Goal: Task Accomplishment & Management: Manage account settings

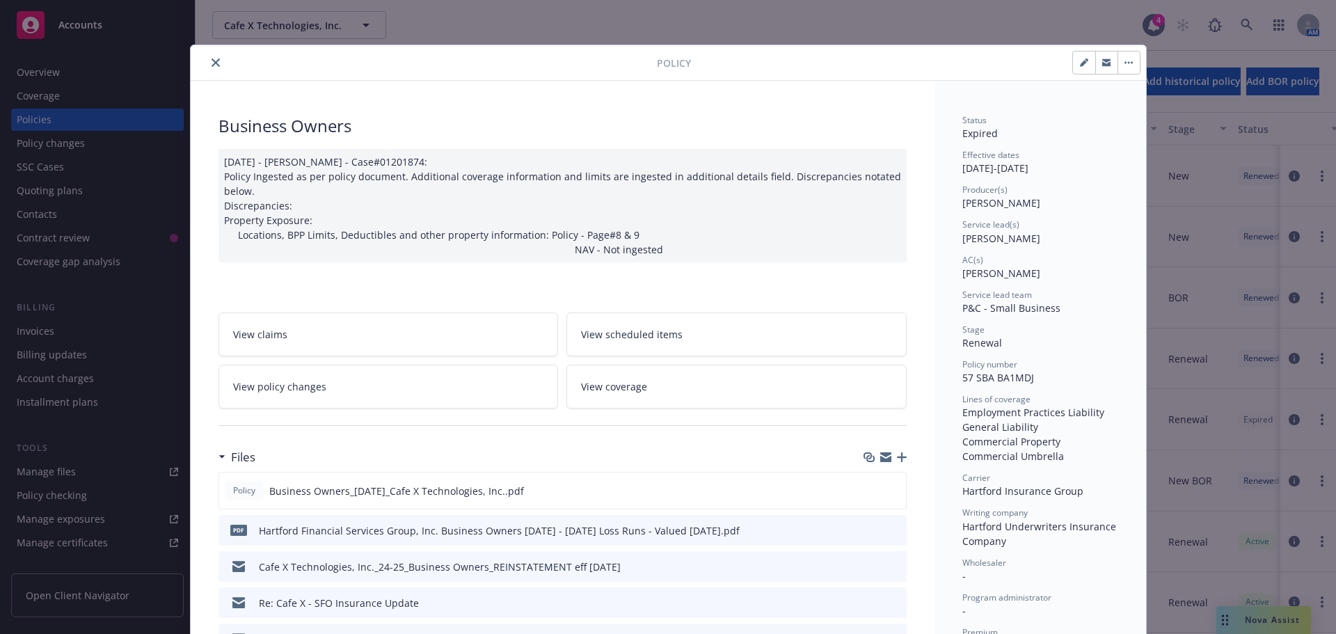
scroll to position [9, 0]
click at [198, 68] on div at bounding box center [426, 62] width 461 height 17
click at [212, 65] on icon "close" at bounding box center [216, 62] width 8 height 8
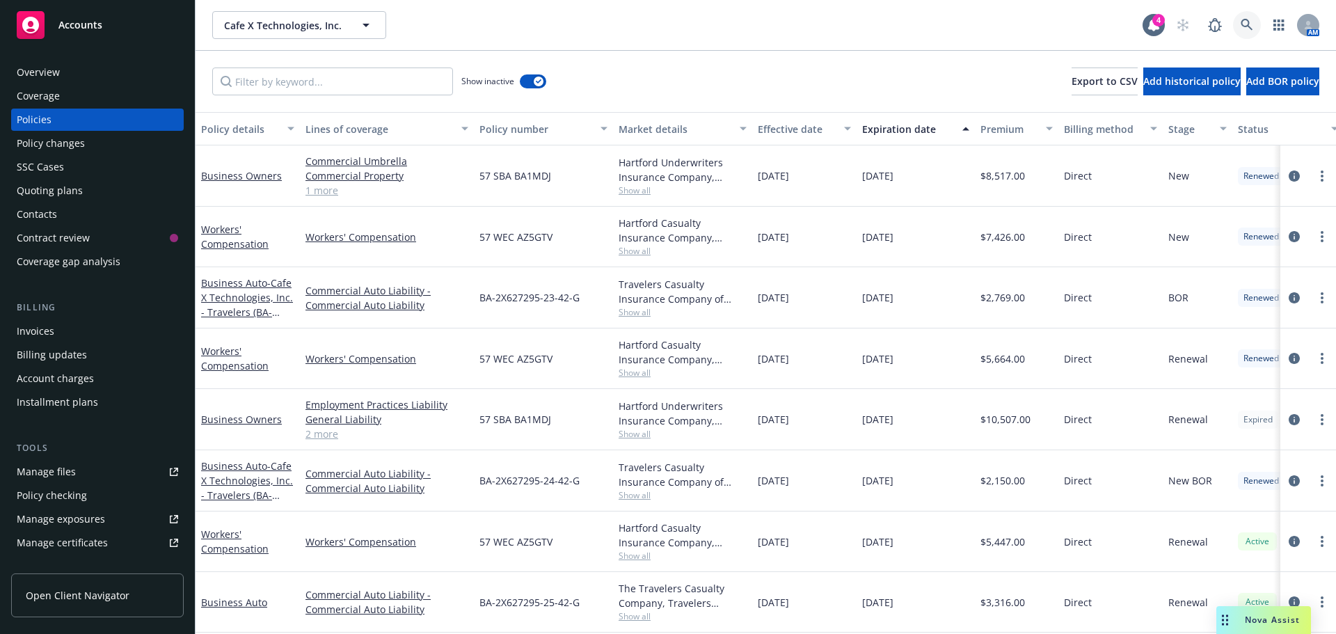
click at [1248, 29] on icon at bounding box center [1247, 25] width 13 height 13
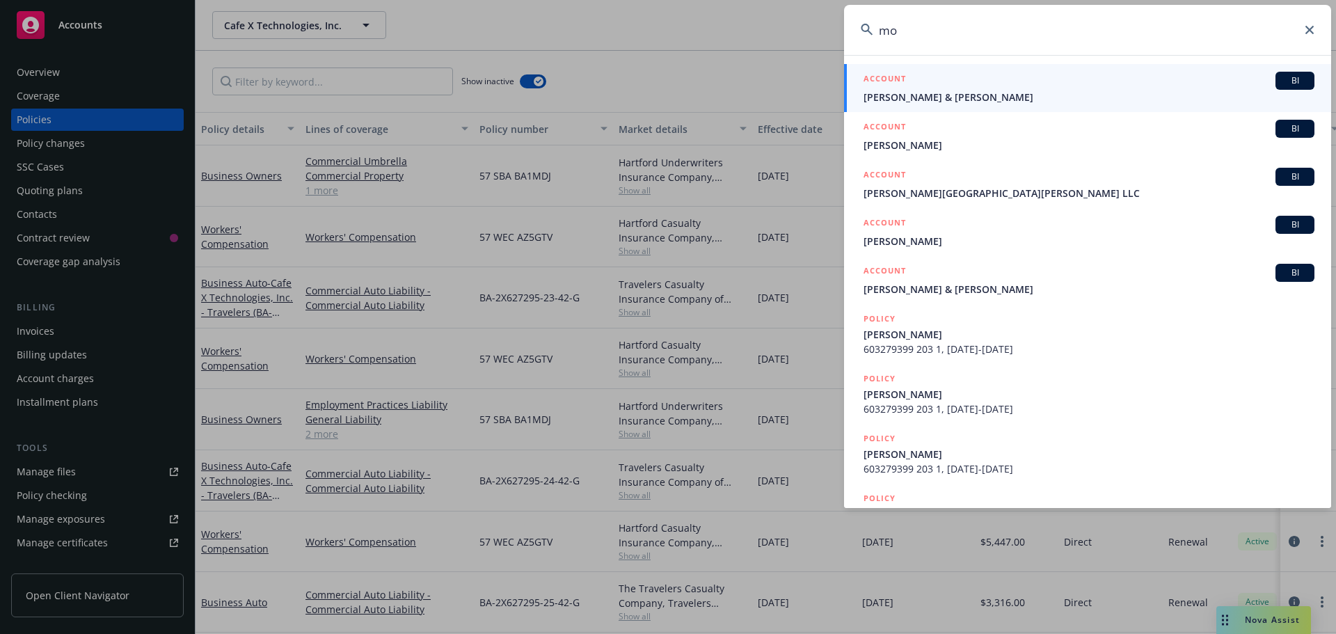
type input "m"
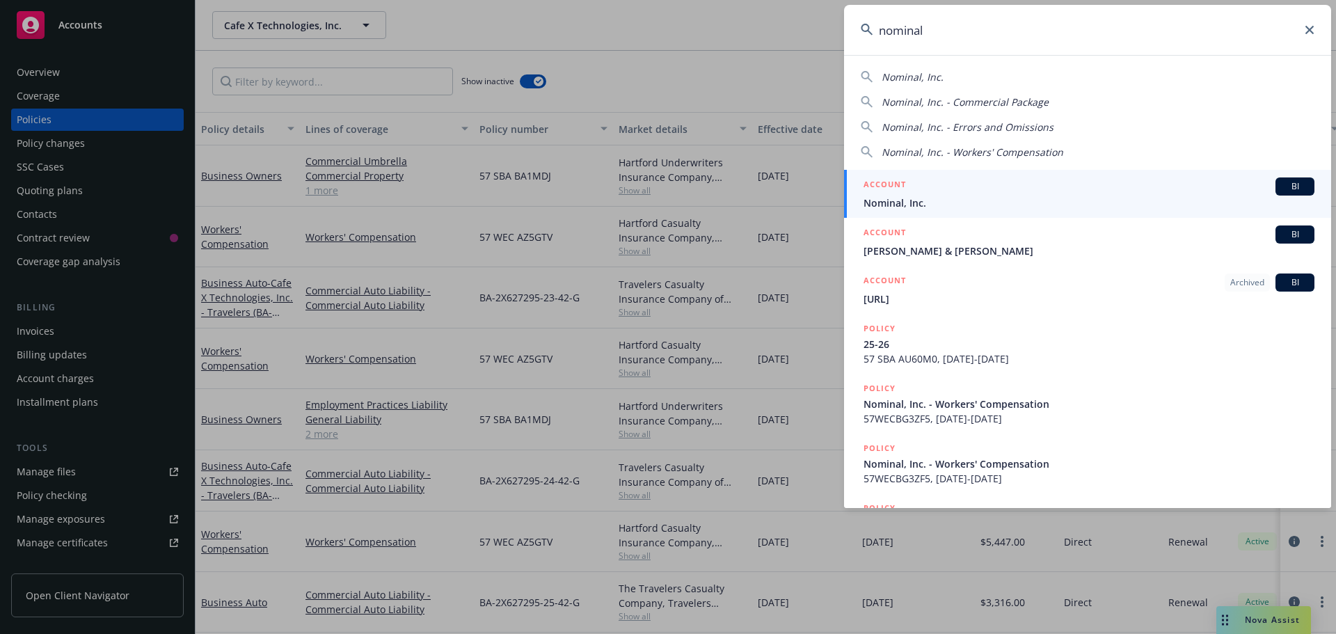
type input "nominal"
click at [920, 190] on div "ACCOUNT BI" at bounding box center [1089, 186] width 451 height 18
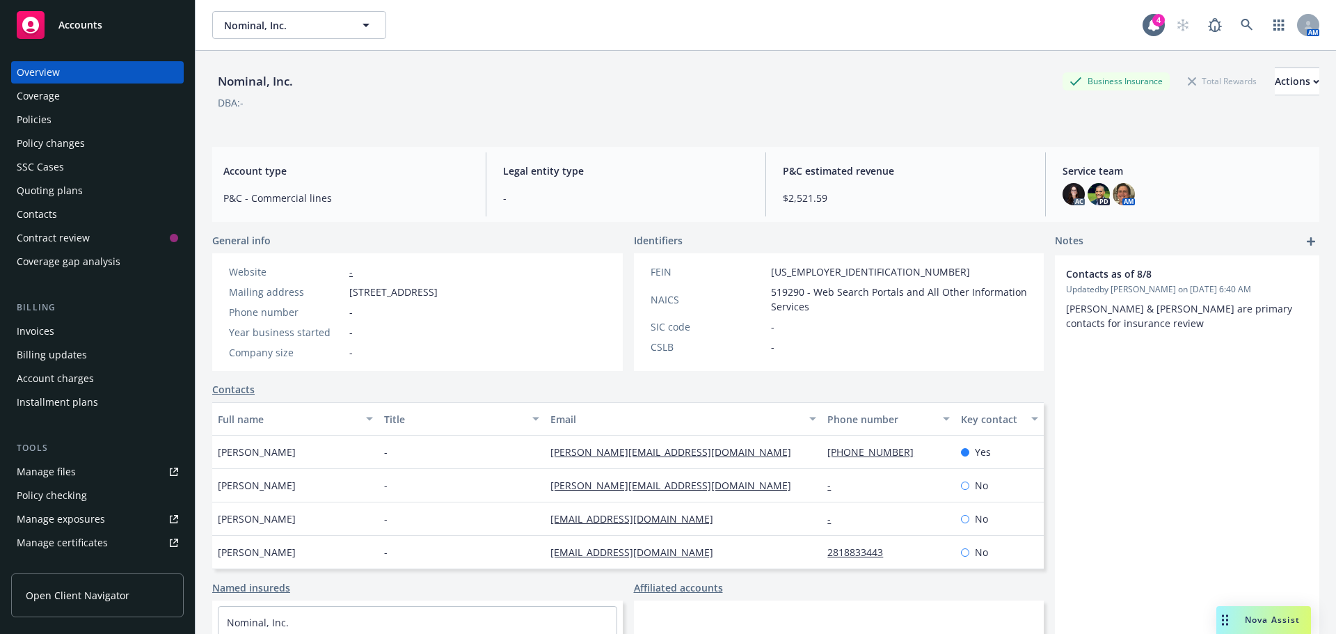
click at [38, 112] on div "Policies" at bounding box center [34, 120] width 35 height 22
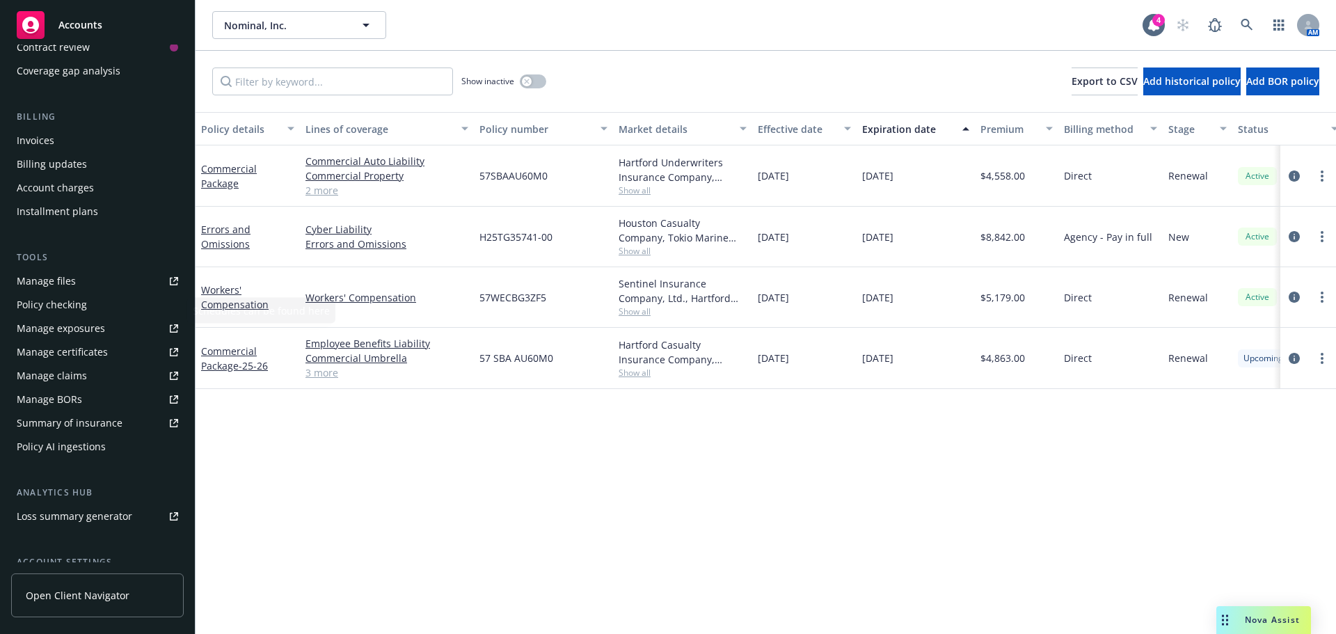
scroll to position [209, 0]
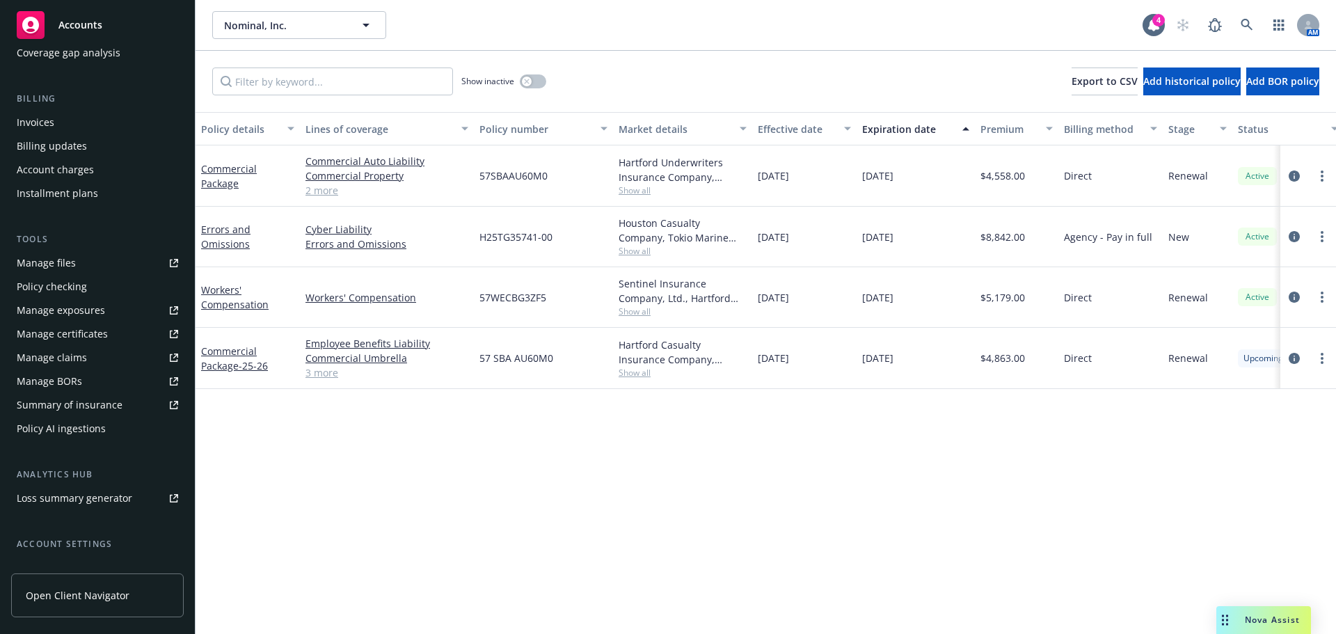
click at [77, 339] on div "Manage certificates" at bounding box center [62, 334] width 91 height 22
click at [1239, 27] on link at bounding box center [1247, 25] width 28 height 28
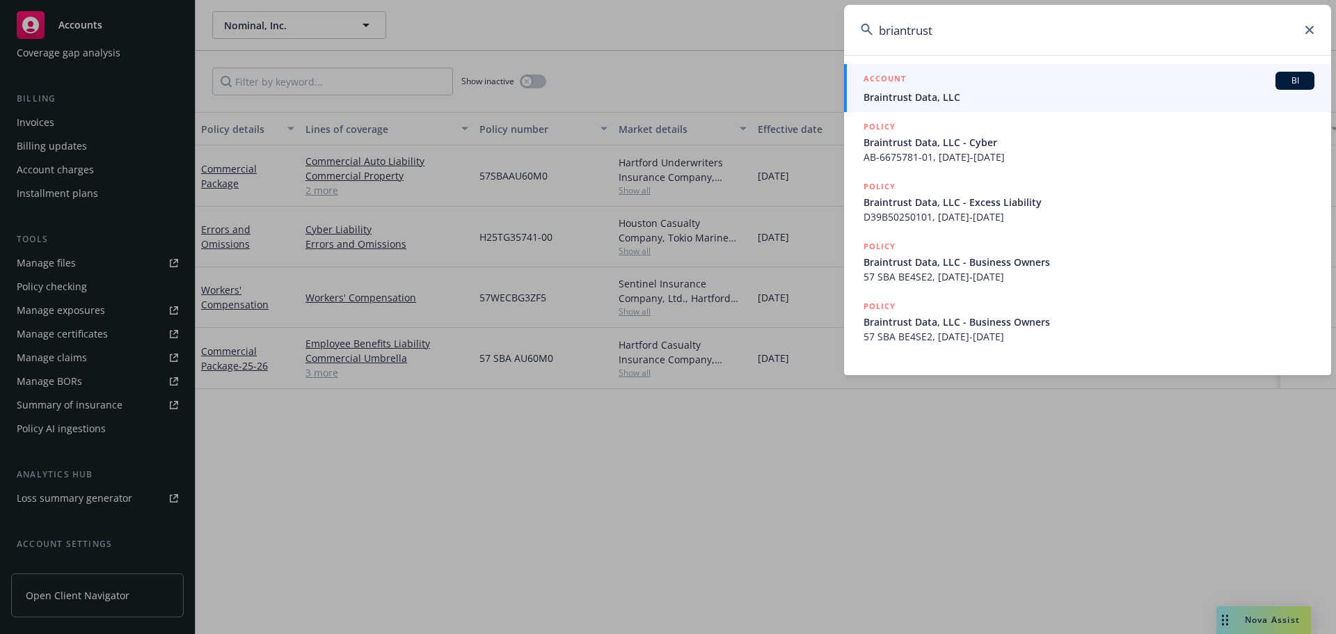
type input "briantrust"
click at [942, 93] on span "Braintrust Data, LLC" at bounding box center [1089, 97] width 451 height 15
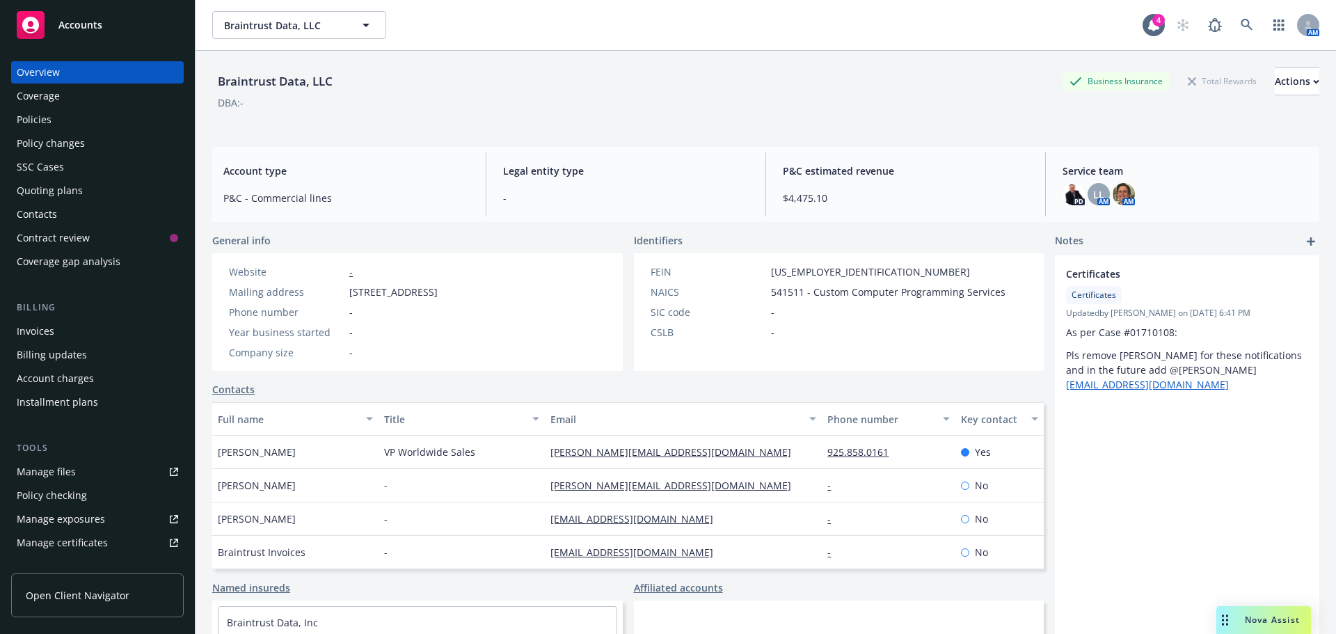
click at [63, 121] on div "Policies" at bounding box center [97, 120] width 161 height 22
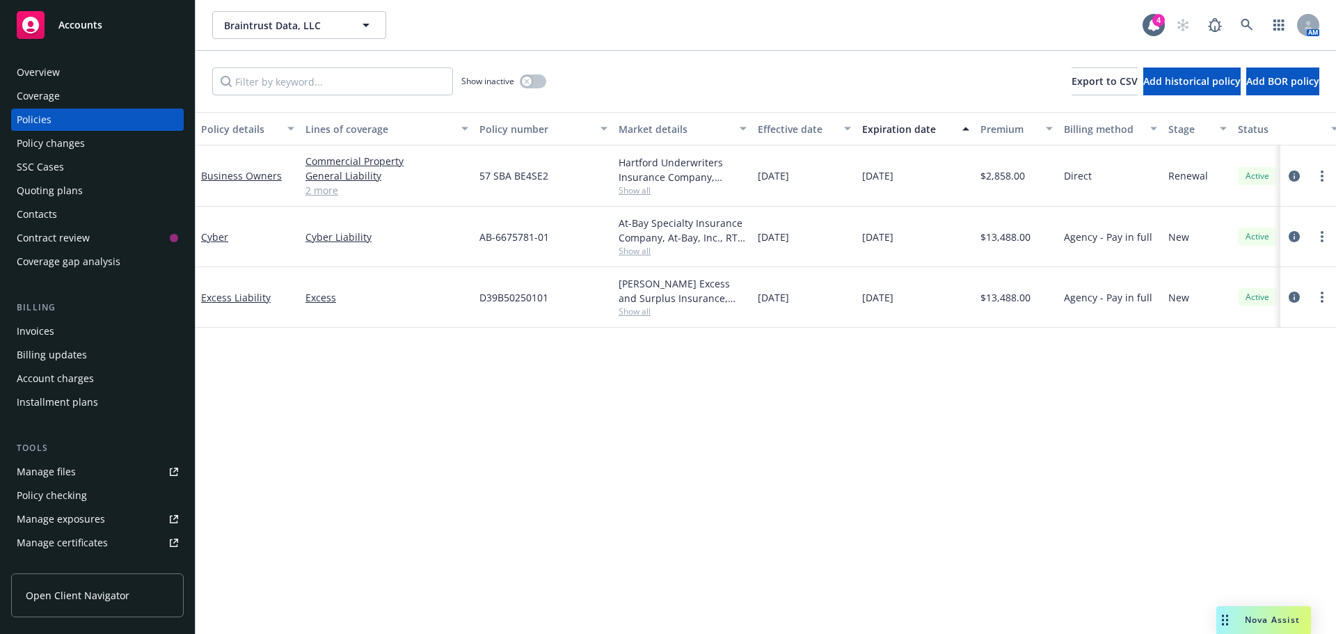
click at [43, 326] on div "Invoices" at bounding box center [36, 331] width 38 height 22
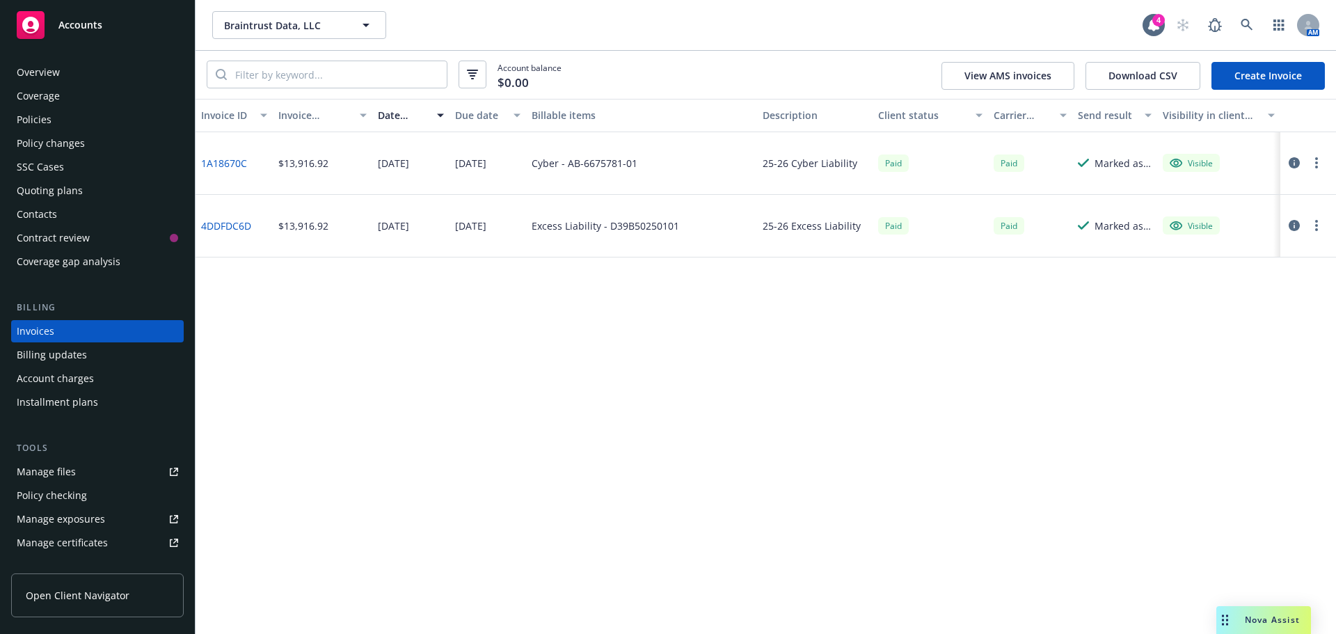
click at [207, 162] on link "1A18670C" at bounding box center [224, 163] width 46 height 15
click at [1298, 161] on icon "button" at bounding box center [1294, 162] width 11 height 11
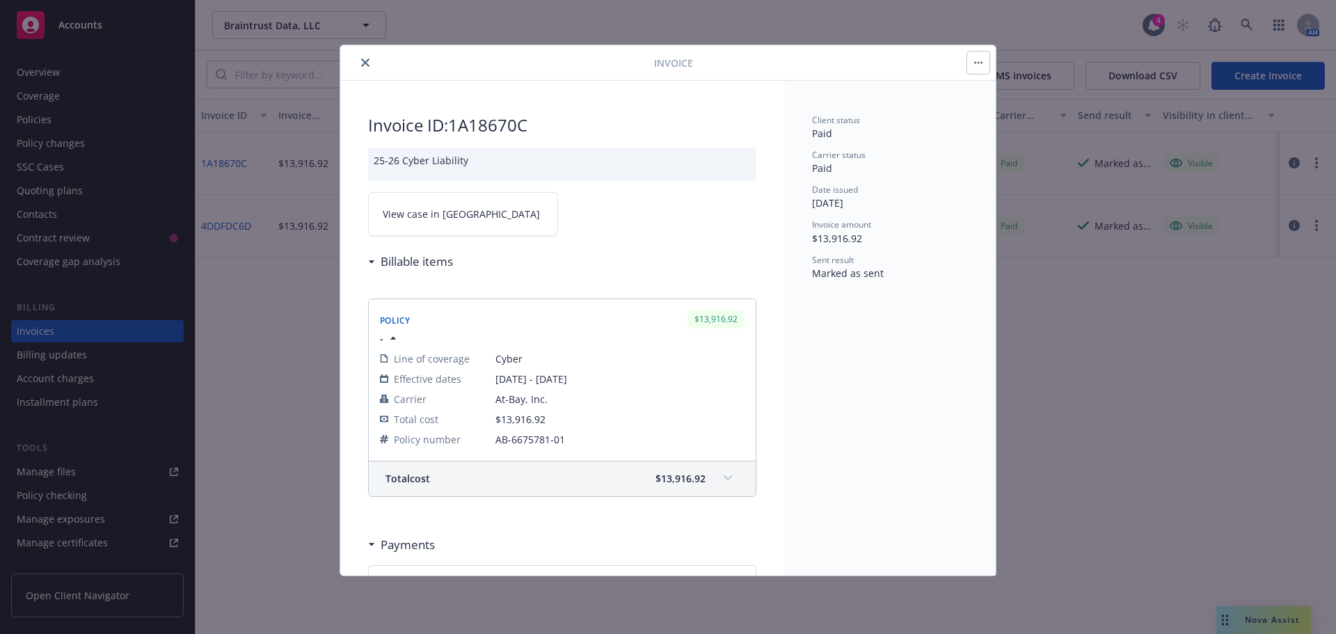
click at [367, 61] on icon "close" at bounding box center [365, 62] width 8 height 8
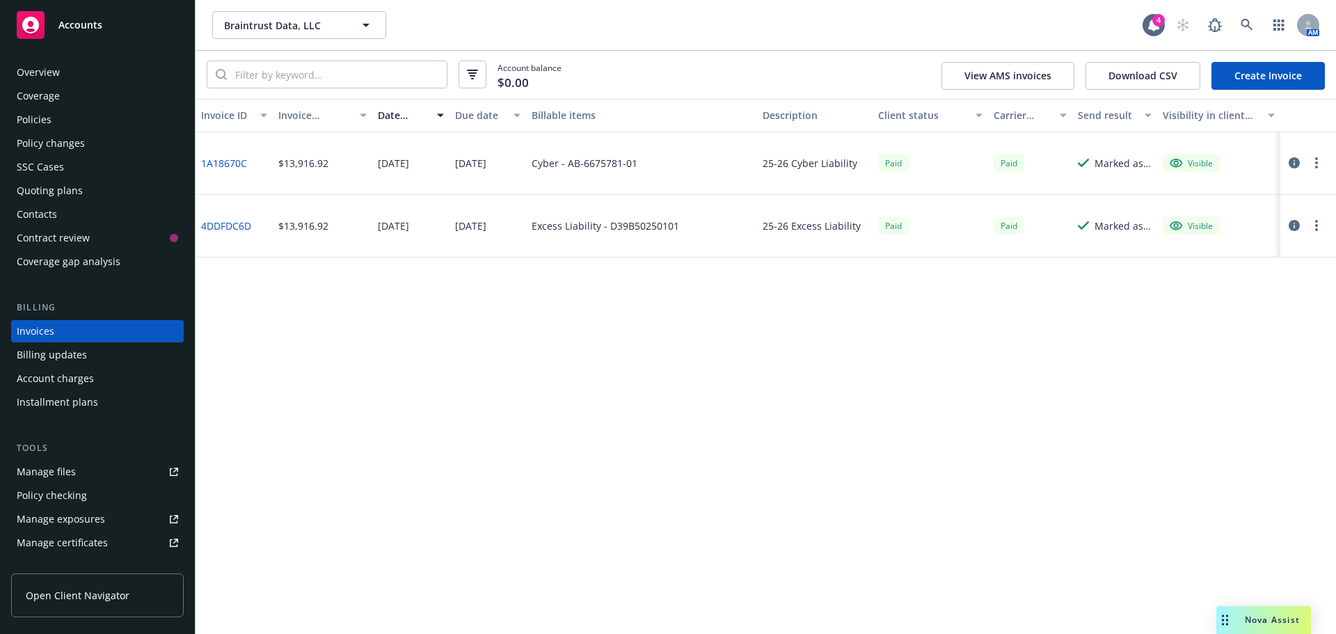
click at [39, 121] on div "Policies" at bounding box center [34, 120] width 35 height 22
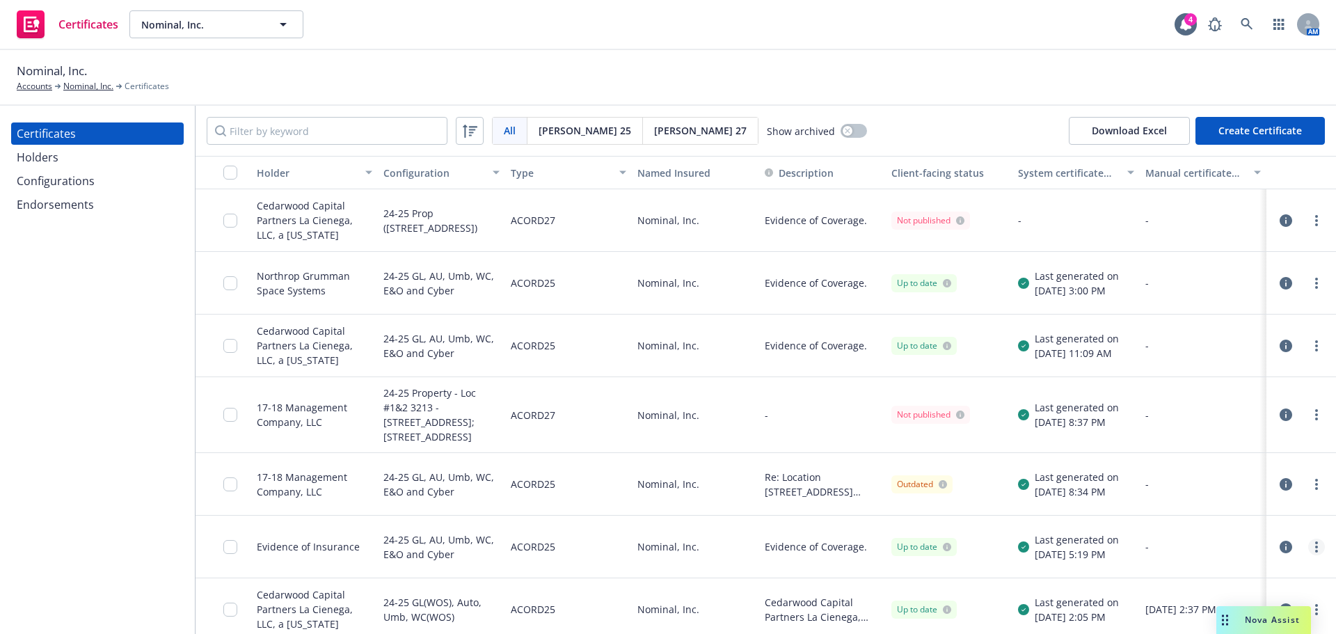
click at [1309, 555] on link "more" at bounding box center [1316, 547] width 17 height 17
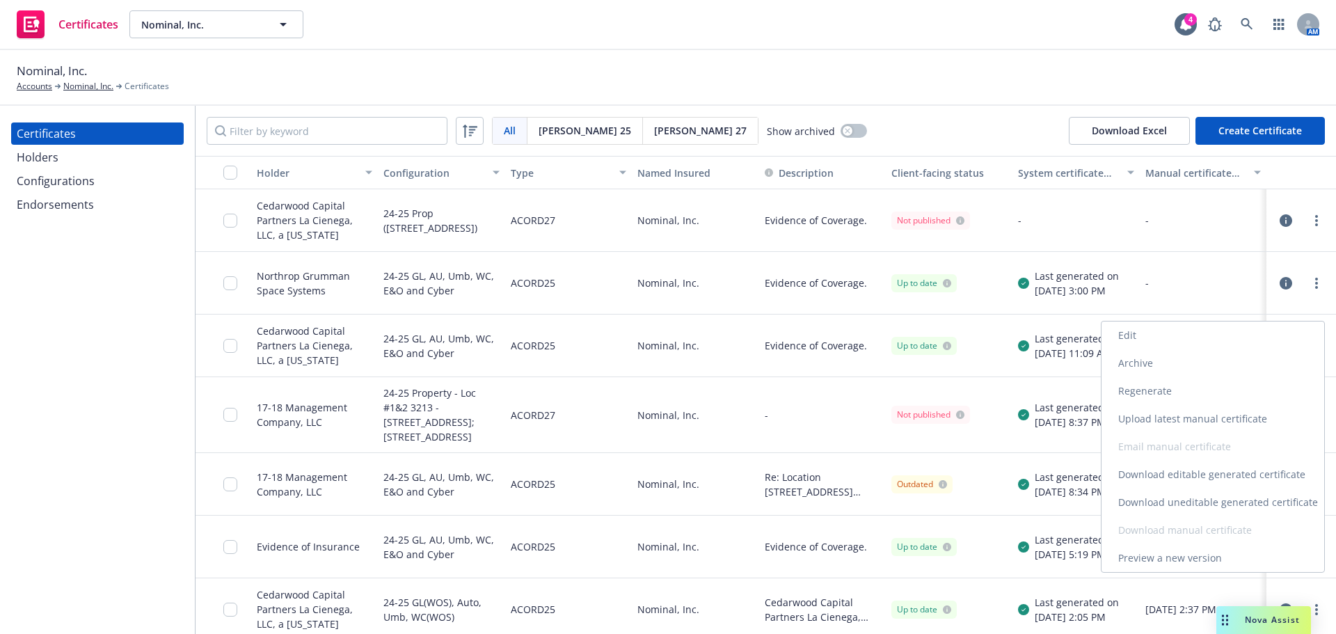
click at [1220, 468] on link "Download editable generated certificate" at bounding box center [1213, 475] width 223 height 28
